Goal: Task Accomplishment & Management: Manage account settings

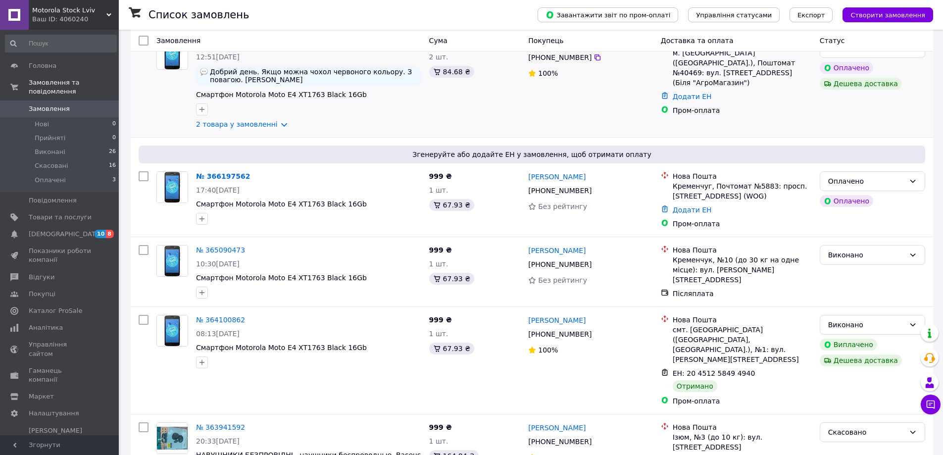
scroll to position [99, 0]
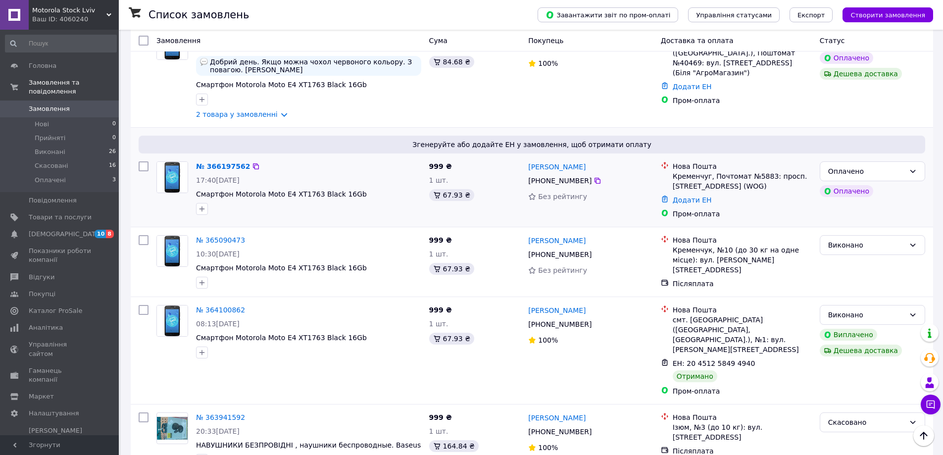
click at [374, 179] on div "17:40[DATE]" at bounding box center [308, 180] width 225 height 10
click at [218, 165] on link "№ 366197562" at bounding box center [223, 166] width 54 height 8
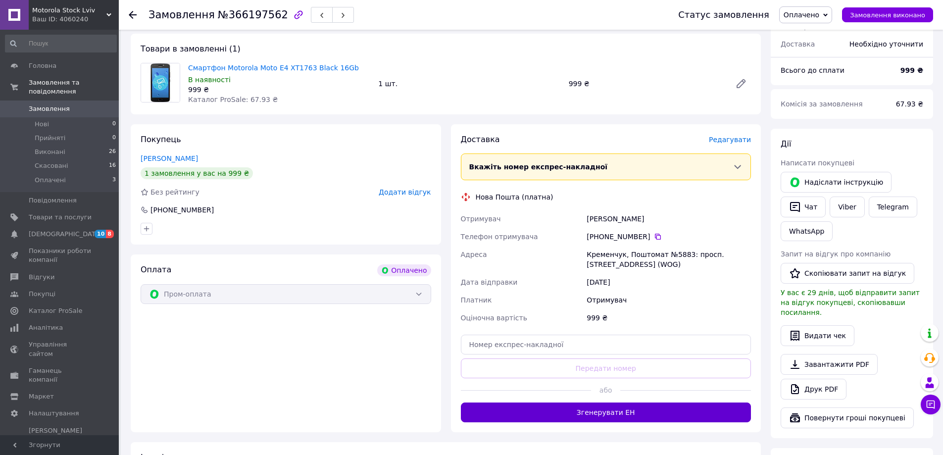
scroll to position [396, 0]
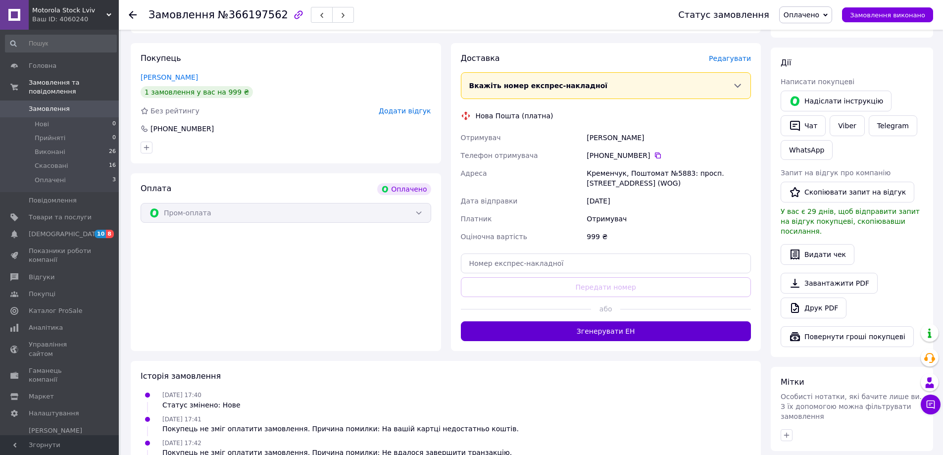
click at [574, 321] on button "Згенерувати ЕН" at bounding box center [606, 331] width 291 height 20
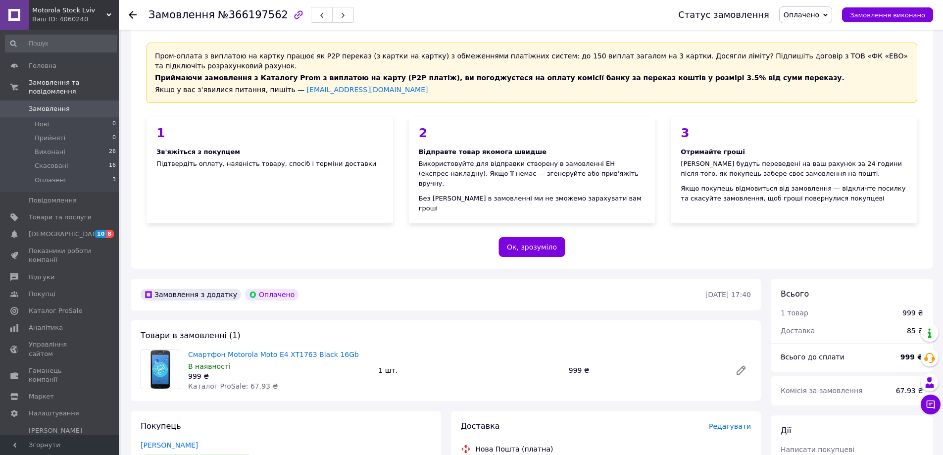
scroll to position [0, 0]
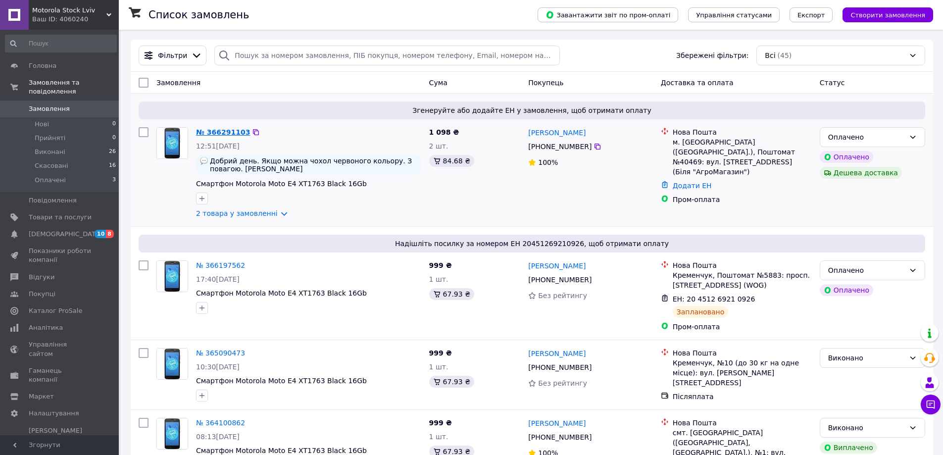
click at [226, 132] on link "№ 366291103" at bounding box center [223, 132] width 54 height 8
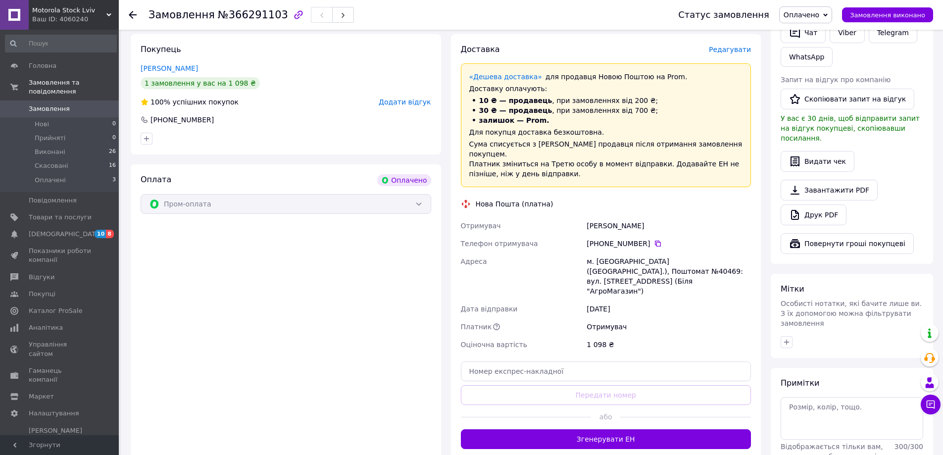
scroll to position [545, 0]
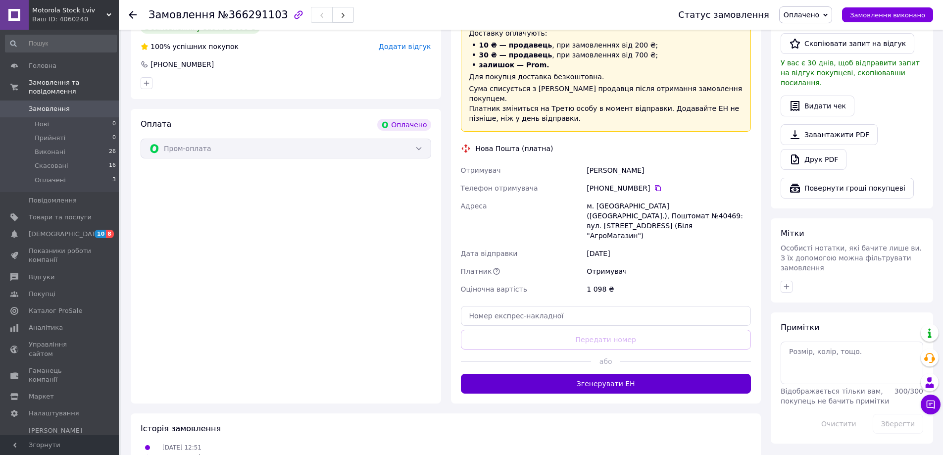
click at [574, 374] on button "Згенерувати ЕН" at bounding box center [606, 384] width 291 height 20
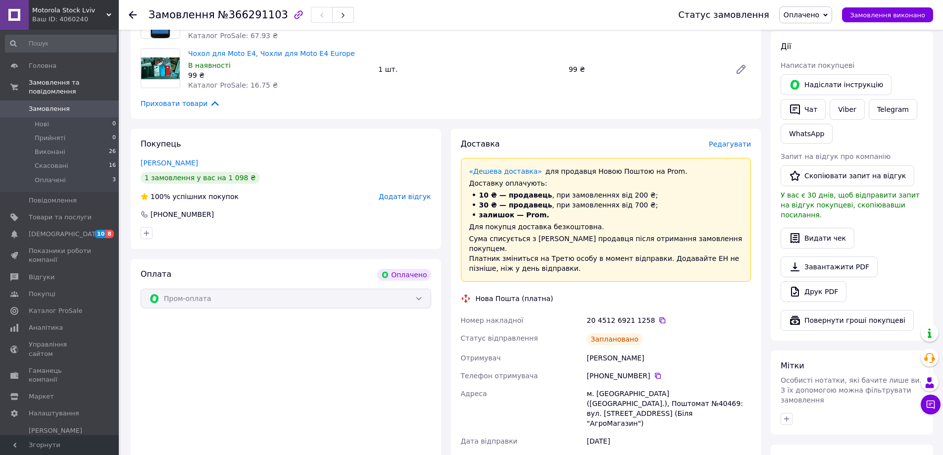
scroll to position [347, 0]
